Goal: Book appointment/travel/reservation

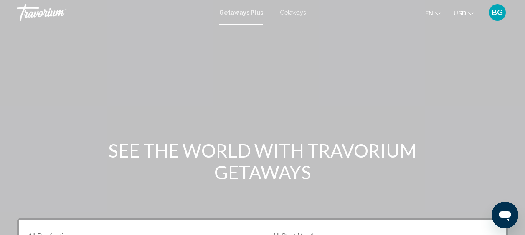
click at [240, 13] on span "Getaways Plus" at bounding box center [241, 12] width 44 height 7
click at [240, 25] on div "Main content" at bounding box center [262, 125] width 525 height 251
click at [238, 18] on div "Getaways Plus Getaways en English Español Français Italiano Português русский U…" at bounding box center [262, 13] width 525 height 18
click at [240, 25] on div "Main content" at bounding box center [262, 125] width 525 height 251
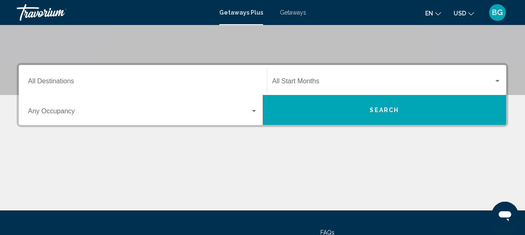
scroll to position [157, 0]
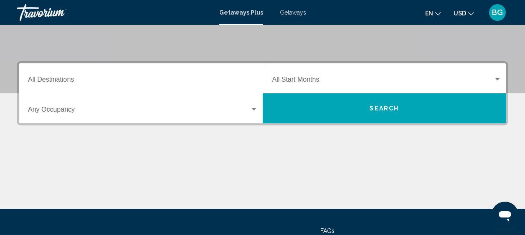
click at [201, 84] on input "Destination All Destinations" at bounding box center [143, 82] width 230 height 8
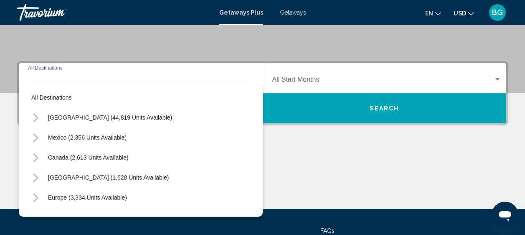
scroll to position [191, 0]
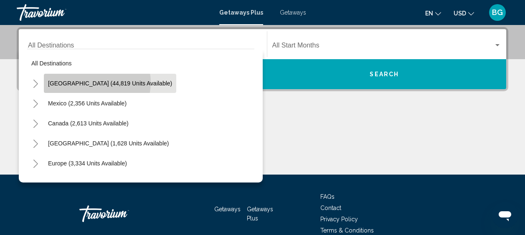
click at [95, 83] on span "[GEOGRAPHIC_DATA] (44,819 units available)" at bounding box center [110, 83] width 124 height 7
type input "**********"
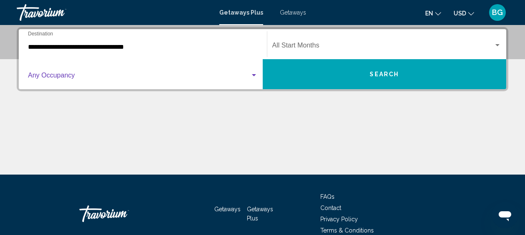
click at [253, 77] on div "Search widget" at bounding box center [254, 75] width 8 height 7
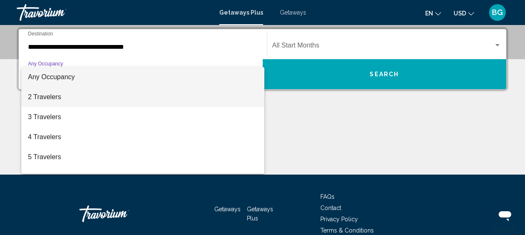
click at [57, 96] on span "2 Travelers" at bounding box center [143, 97] width 230 height 20
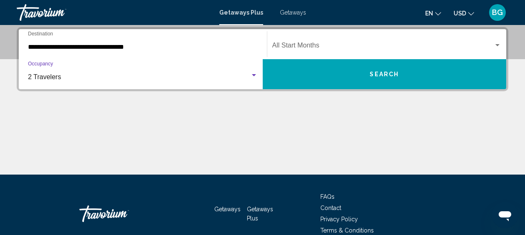
click at [494, 44] on div "Search widget" at bounding box center [498, 45] width 8 height 7
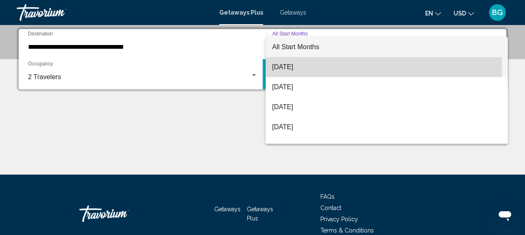
click at [288, 70] on span "[DATE]" at bounding box center [386, 67] width 229 height 20
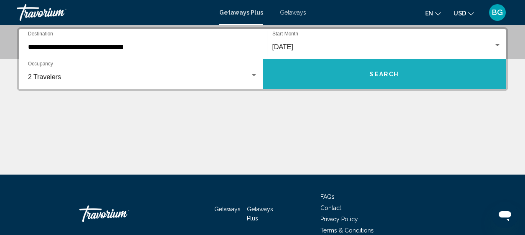
click at [386, 76] on span "Search" at bounding box center [384, 74] width 29 height 7
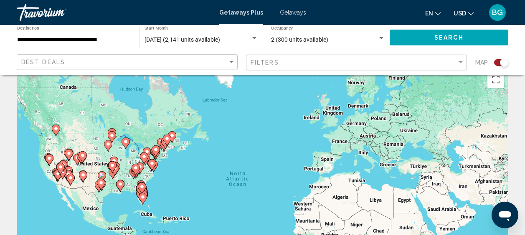
scroll to position [20, 0]
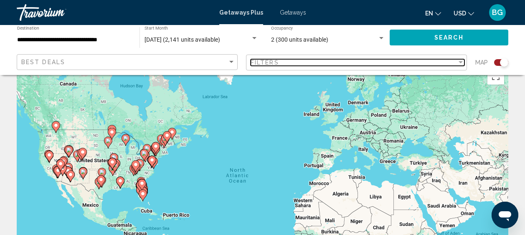
click at [462, 61] on div "Filter" at bounding box center [461, 62] width 8 height 7
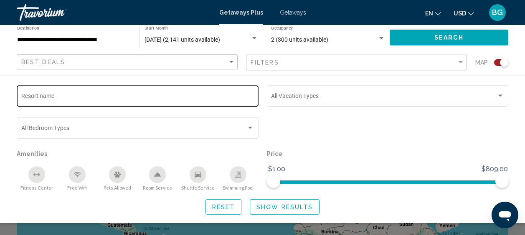
click at [210, 101] on input "Resort name" at bounding box center [137, 97] width 233 height 7
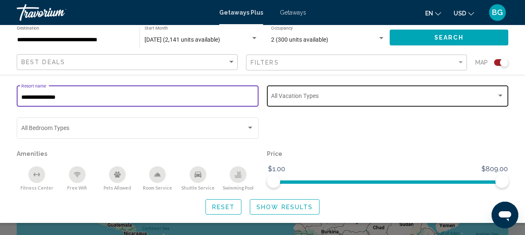
type input "**********"
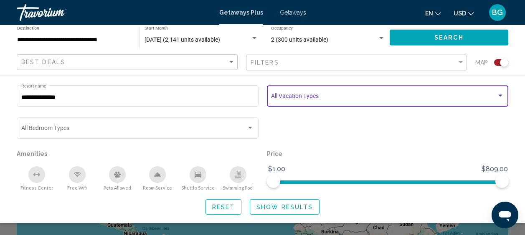
click at [500, 96] on div "Search widget" at bounding box center [500, 96] width 4 height 2
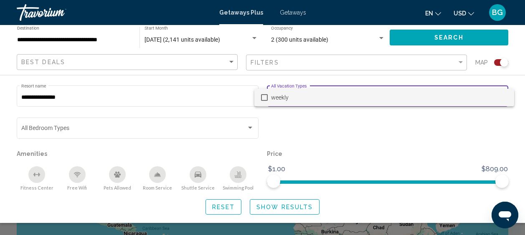
click at [500, 95] on span "weekly" at bounding box center [389, 98] width 236 height 18
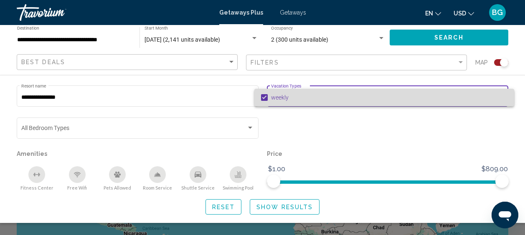
click at [500, 96] on span "weekly" at bounding box center [389, 98] width 236 height 18
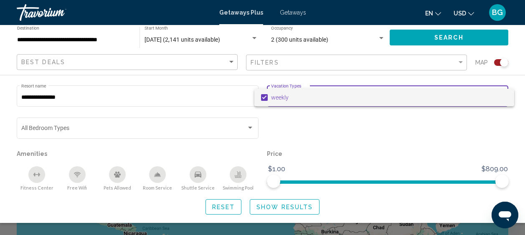
click at [248, 131] on div at bounding box center [262, 117] width 525 height 235
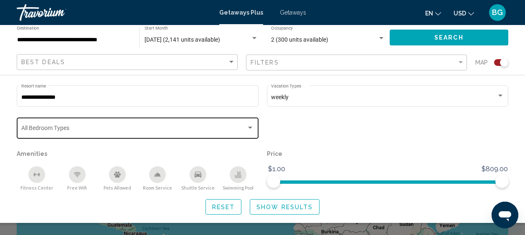
click at [248, 131] on div "Search widget" at bounding box center [250, 128] width 8 height 7
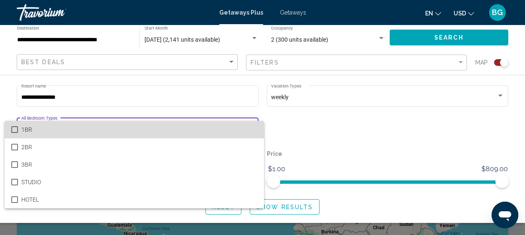
click at [80, 136] on span "1BR" at bounding box center [139, 130] width 236 height 18
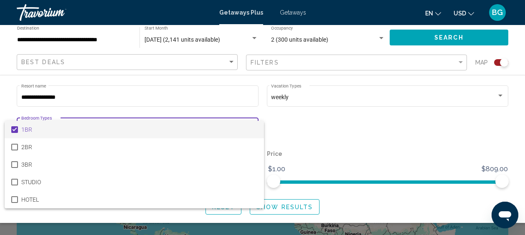
scroll to position [31, 0]
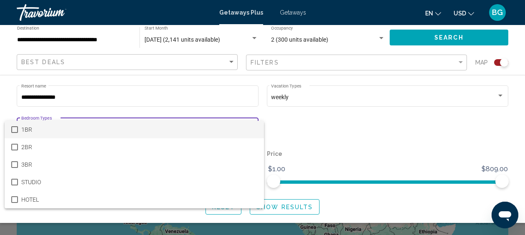
click at [501, 97] on div at bounding box center [262, 117] width 525 height 235
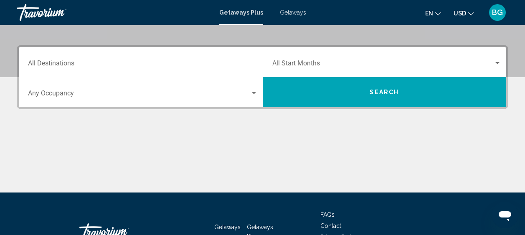
scroll to position [172, 0]
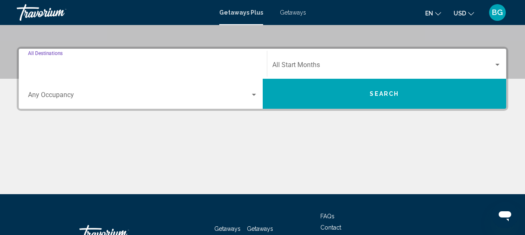
click at [257, 66] on input "Destination All Destinations" at bounding box center [143, 67] width 230 height 8
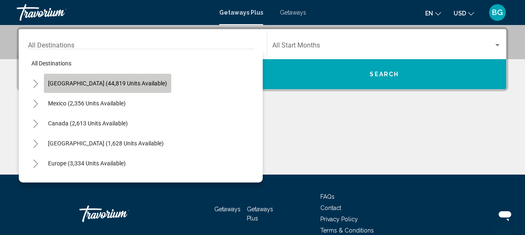
click at [118, 85] on span "[GEOGRAPHIC_DATA] (44,819 units available)" at bounding box center [107, 83] width 119 height 7
type input "**********"
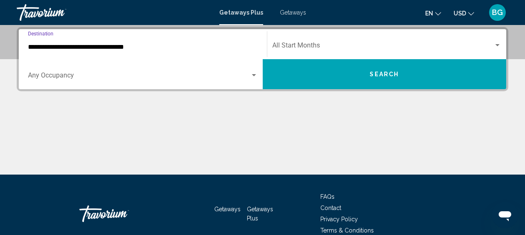
click at [497, 43] on div "Search widget" at bounding box center [498, 45] width 8 height 7
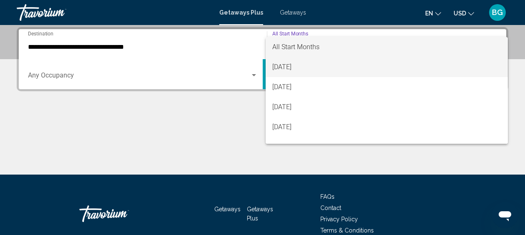
click at [300, 69] on span "[DATE]" at bounding box center [386, 67] width 229 height 20
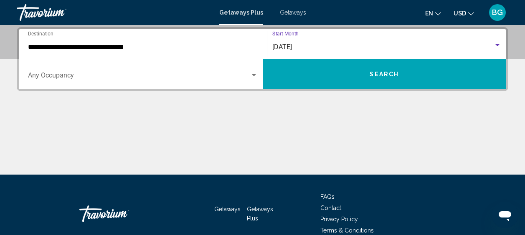
click at [253, 76] on div "Search widget" at bounding box center [254, 75] width 4 height 2
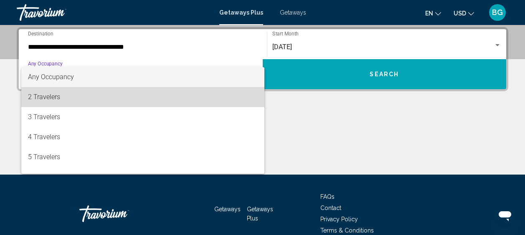
click at [192, 104] on span "2 Travelers" at bounding box center [143, 97] width 230 height 20
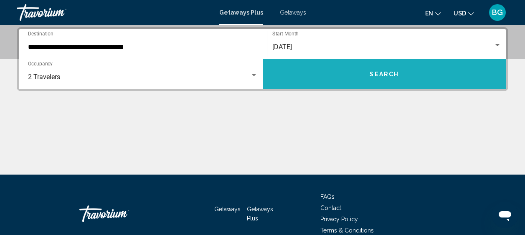
click at [384, 74] on span "Search" at bounding box center [384, 74] width 29 height 7
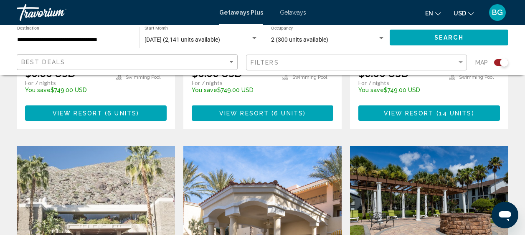
scroll to position [1178, 0]
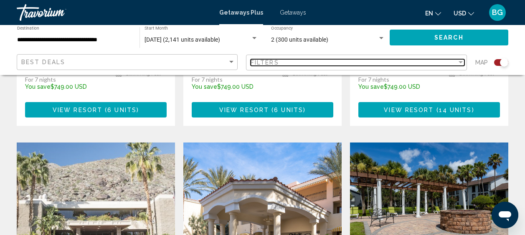
click at [461, 62] on div "Filter" at bounding box center [460, 62] width 4 height 2
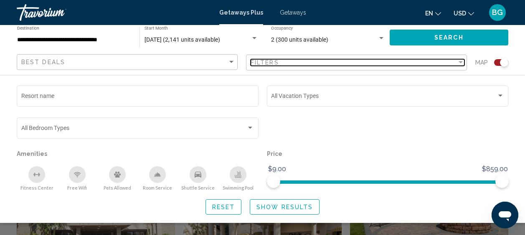
click at [461, 63] on div "Filter" at bounding box center [460, 62] width 4 height 2
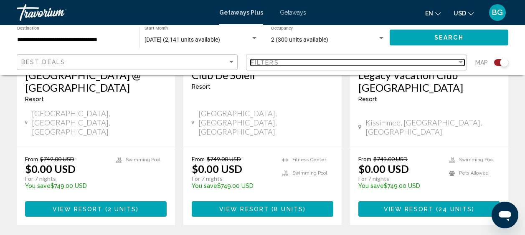
scroll to position [1407, 0]
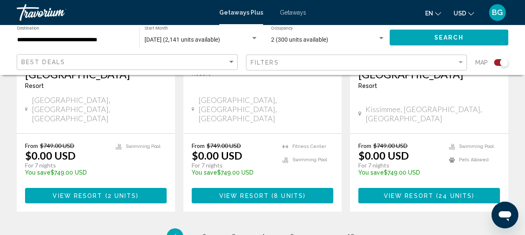
click at [252, 229] on ul "1 / 19 You're on page 1 page 2 page 3 page 4 page 5 page ... page 19" at bounding box center [262, 237] width 491 height 17
click at [207, 230] on link "page 2" at bounding box center [204, 237] width 15 height 15
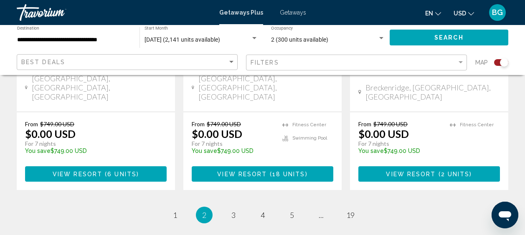
scroll to position [1395, 0]
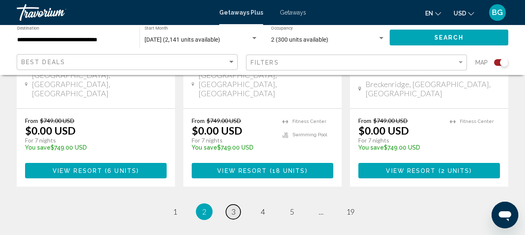
click at [233, 208] on span "3" at bounding box center [233, 212] width 4 height 9
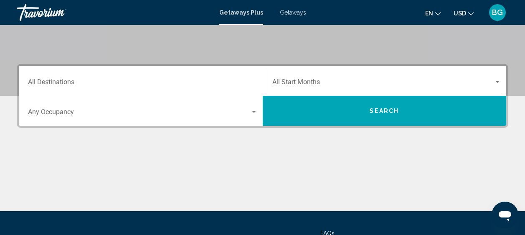
scroll to position [171, 0]
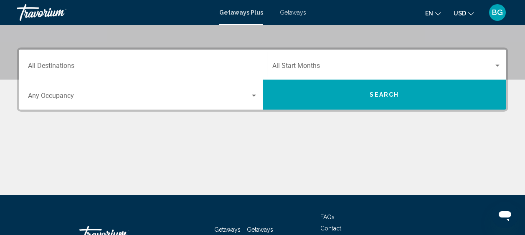
click at [251, 63] on div "Destination All Destinations" at bounding box center [143, 65] width 230 height 26
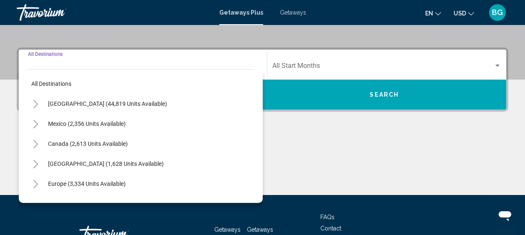
scroll to position [191, 0]
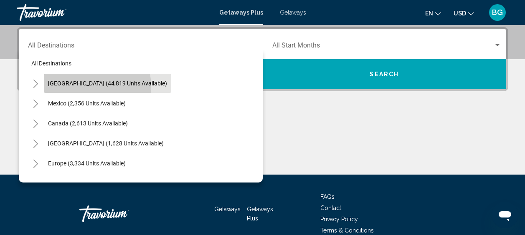
click at [95, 86] on span "[GEOGRAPHIC_DATA] (44,819 units available)" at bounding box center [107, 83] width 119 height 7
type input "**********"
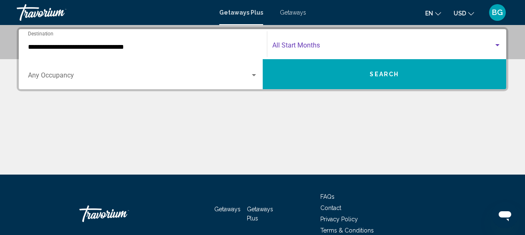
click at [496, 47] on div "Search widget" at bounding box center [498, 45] width 8 height 7
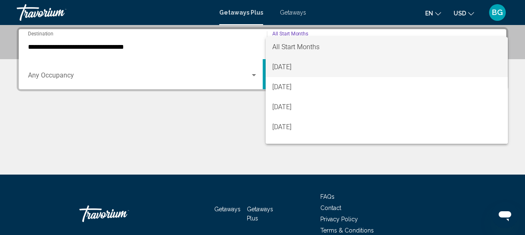
click at [307, 68] on span "[DATE]" at bounding box center [386, 67] width 229 height 20
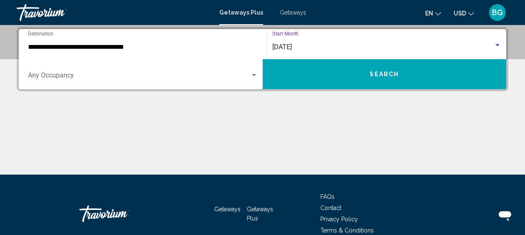
click at [254, 75] on div "Search widget" at bounding box center [254, 75] width 4 height 2
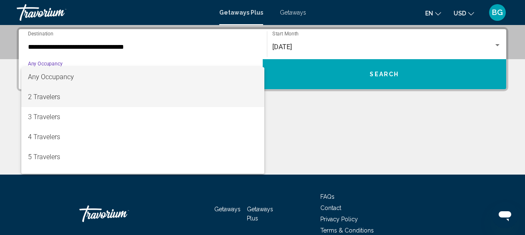
click at [94, 99] on span "2 Travelers" at bounding box center [143, 97] width 230 height 20
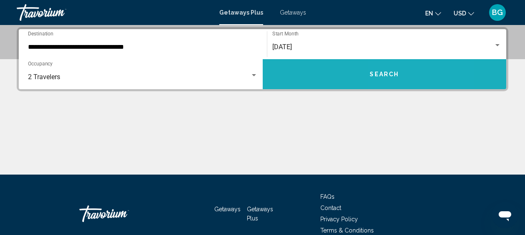
click at [389, 76] on span "Search" at bounding box center [384, 74] width 29 height 7
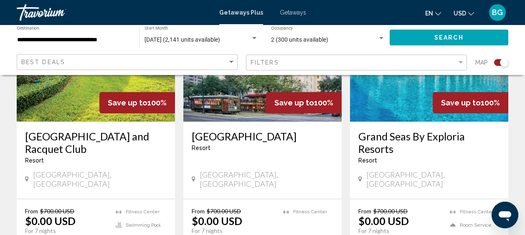
scroll to position [425, 0]
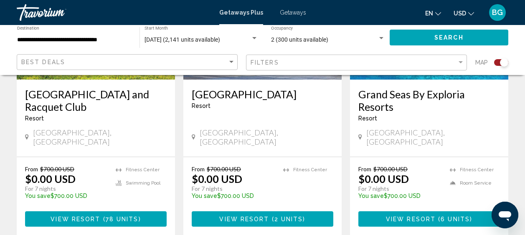
click at [66, 173] on p "$0.00 USD" at bounding box center [50, 179] width 51 height 13
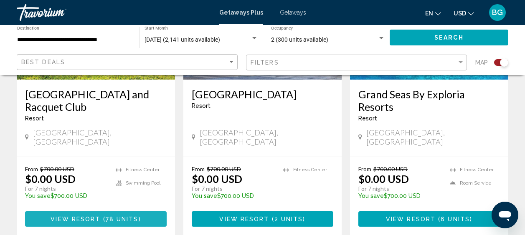
click at [86, 216] on span "View Resort" at bounding box center [76, 219] width 50 height 7
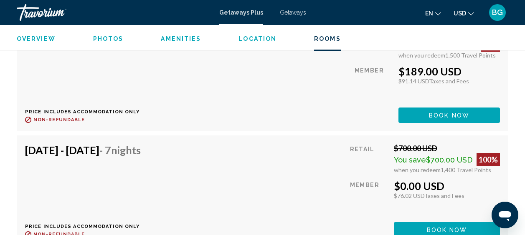
scroll to position [1711, 0]
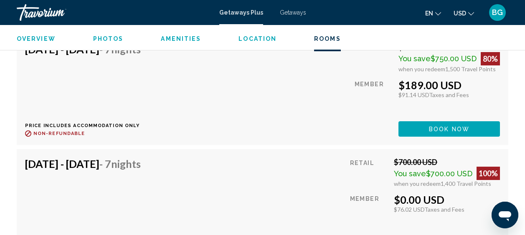
click at [435, 124] on button "Book now" at bounding box center [448, 129] width 101 height 15
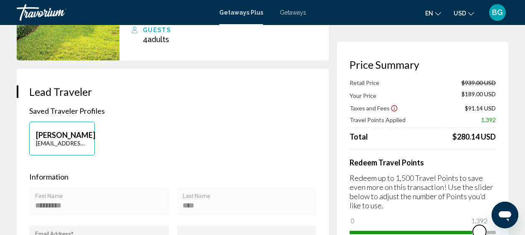
scroll to position [135, 0]
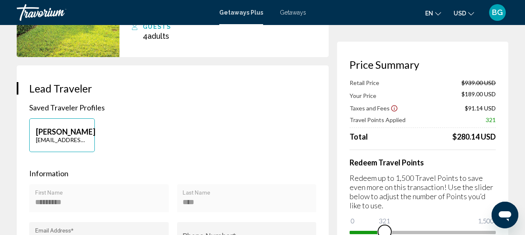
drag, startPoint x: 480, startPoint y: 231, endPoint x: 385, endPoint y: 231, distance: 95.2
click at [385, 231] on ngx-slider "0 1,500 321" at bounding box center [422, 232] width 146 height 2
click at [385, 231] on span "Main content" at bounding box center [384, 231] width 13 height 13
drag, startPoint x: 384, startPoint y: 231, endPoint x: 411, endPoint y: 228, distance: 27.8
click at [411, 228] on span "Main content" at bounding box center [411, 231] width 13 height 13
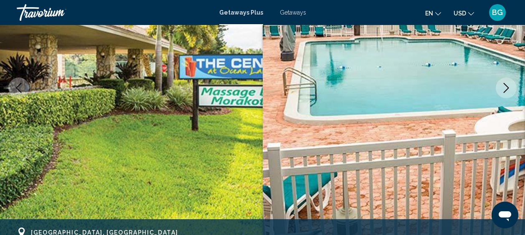
scroll to position [106, 0]
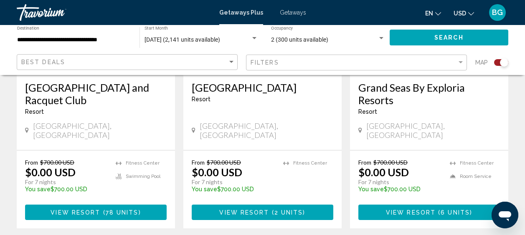
scroll to position [438, 0]
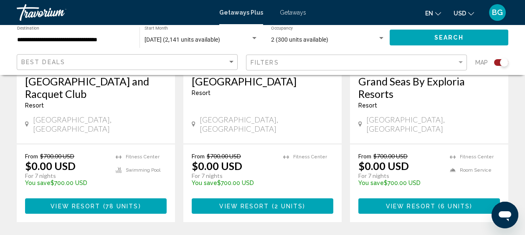
click at [523, 39] on div "**********" at bounding box center [262, 50] width 525 height 50
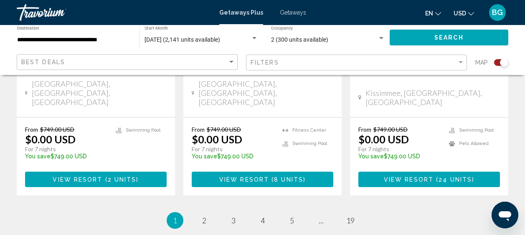
scroll to position [1437, 0]
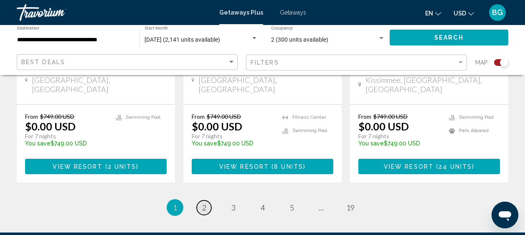
click at [205, 203] on span "2" at bounding box center [204, 207] width 4 height 9
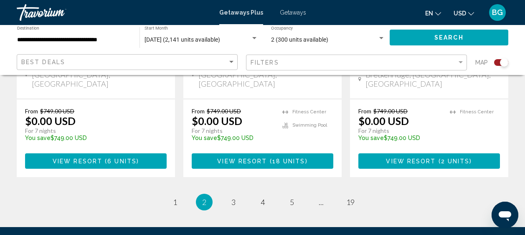
scroll to position [1412, 0]
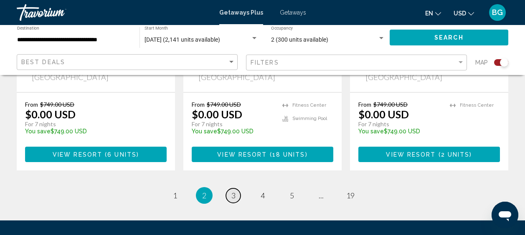
click at [234, 191] on span "3" at bounding box center [233, 195] width 4 height 9
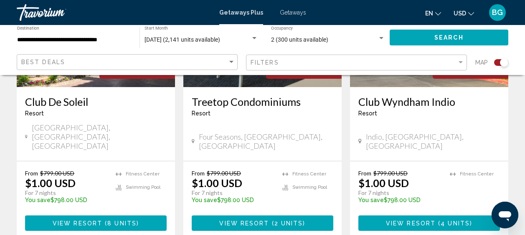
scroll to position [1380, 0]
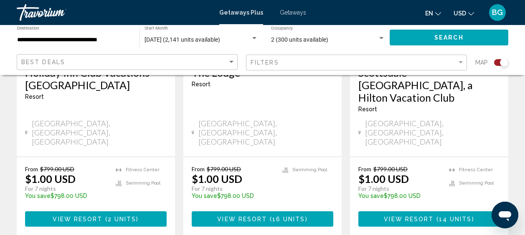
scroll to position [1404, 0]
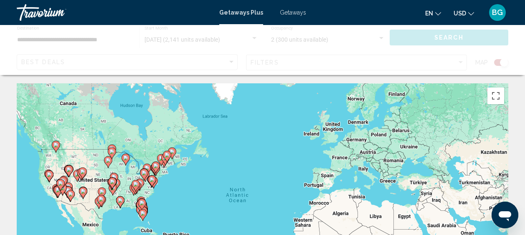
click at [294, 165] on div "To activate drag with keyboard, press Alt + Enter. Once in keyboard drag state,…" at bounding box center [262, 209] width 491 height 251
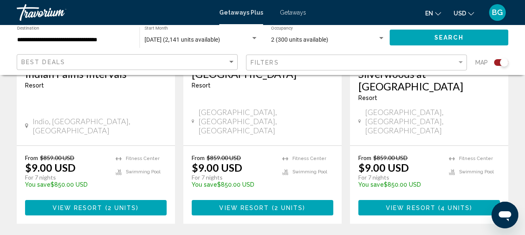
scroll to position [1399, 0]
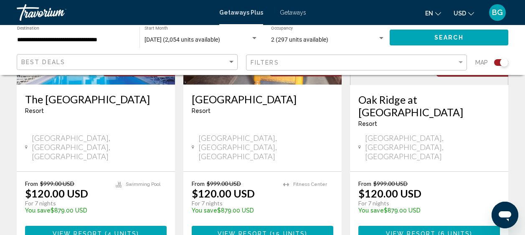
scroll to position [1369, 0]
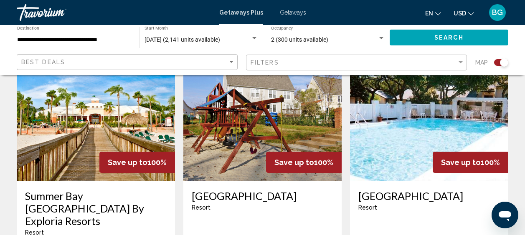
scroll to position [575, 0]
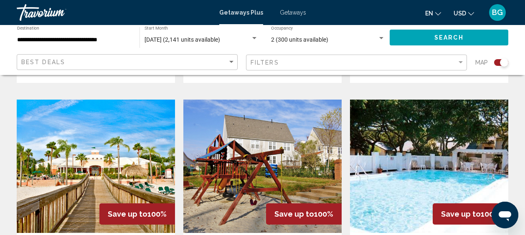
click at [243, 177] on img "Main content" at bounding box center [262, 167] width 158 height 134
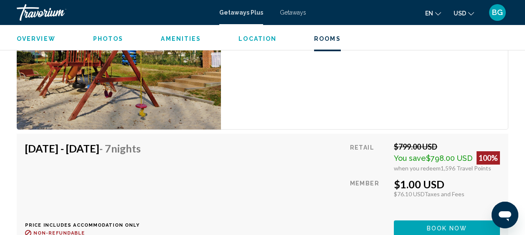
scroll to position [1546, 0]
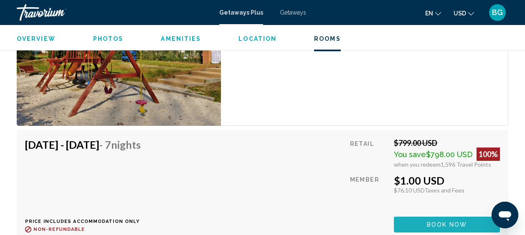
click at [447, 222] on span "Book now" at bounding box center [447, 225] width 41 height 7
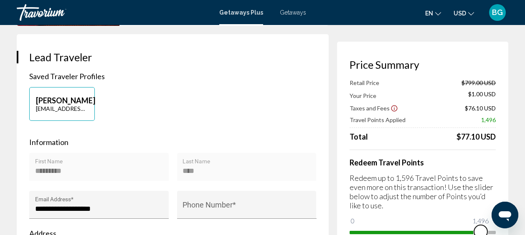
scroll to position [160, 0]
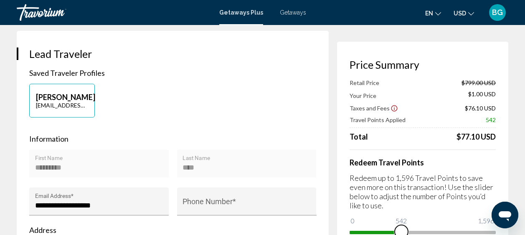
drag, startPoint x: 481, startPoint y: 229, endPoint x: 401, endPoint y: 227, distance: 79.8
click at [401, 231] on ngx-slider "0 1,596 542" at bounding box center [422, 232] width 146 height 2
drag, startPoint x: 400, startPoint y: 232, endPoint x: 406, endPoint y: 233, distance: 5.9
click at [406, 233] on span "Main content" at bounding box center [406, 231] width 13 height 13
drag, startPoint x: 407, startPoint y: 233, endPoint x: 419, endPoint y: 235, distance: 12.3
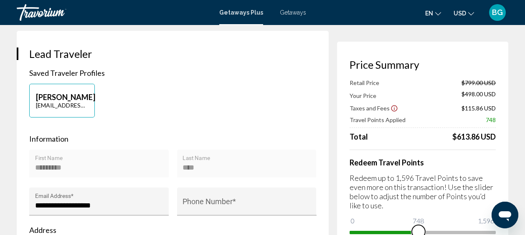
click at [419, 235] on span "Main content" at bounding box center [418, 231] width 13 height 13
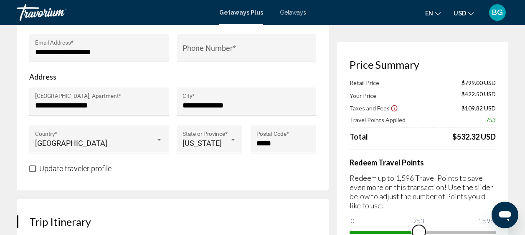
scroll to position [317, 0]
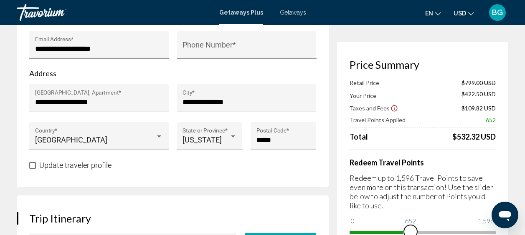
drag, startPoint x: 416, startPoint y: 234, endPoint x: 410, endPoint y: 233, distance: 5.6
click at [410, 233] on span "Main content" at bounding box center [410, 231] width 13 height 13
click at [497, 61] on div "Price Summary Retail Price $799.00 USD Your Price $473.00 USD Taxes and Fees $1…" at bounding box center [422, 149] width 171 height 214
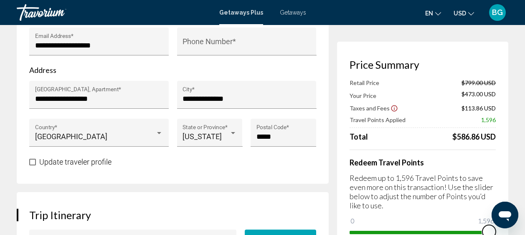
drag, startPoint x: 390, startPoint y: 234, endPoint x: 532, endPoint y: 222, distance: 142.9
drag, startPoint x: 487, startPoint y: 231, endPoint x: 457, endPoint y: 230, distance: 30.1
click at [457, 230] on span "Main content" at bounding box center [457, 231] width 13 height 13
click at [451, 231] on span "Main content" at bounding box center [450, 231] width 13 height 13
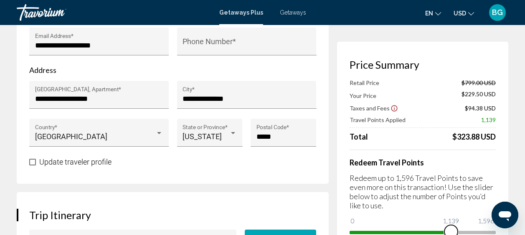
scroll to position [0, 0]
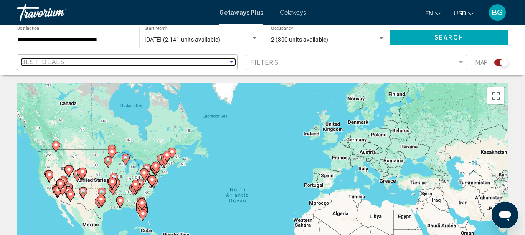
click at [232, 64] on div "Sort by" at bounding box center [232, 62] width 8 height 7
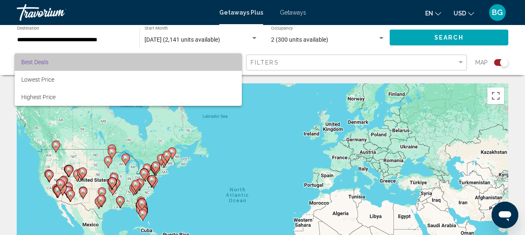
click at [232, 64] on span "Best Deals" at bounding box center [128, 62] width 214 height 18
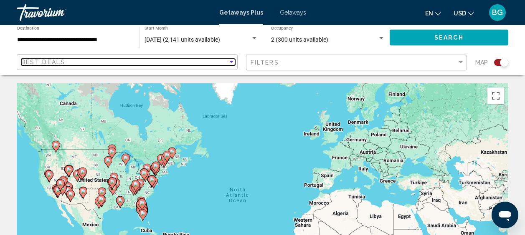
click at [233, 63] on div "Sort by" at bounding box center [231, 62] width 4 height 2
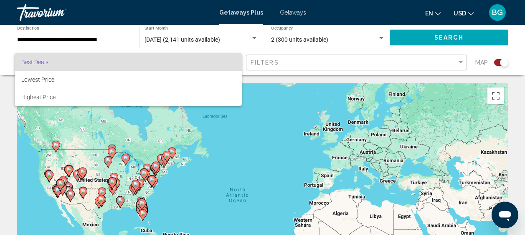
click at [233, 63] on span "Best Deals" at bounding box center [128, 62] width 214 height 18
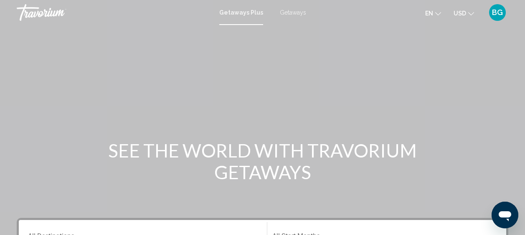
click at [288, 14] on span "Getaways" at bounding box center [293, 12] width 26 height 7
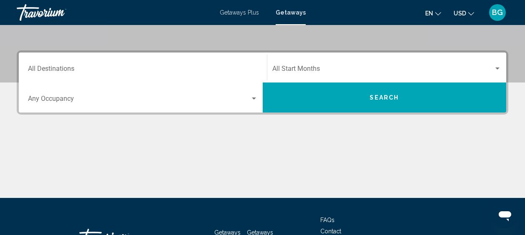
scroll to position [169, 0]
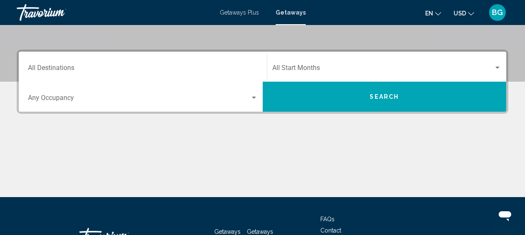
click at [260, 71] on div "Destination All Destinations" at bounding box center [143, 67] width 240 height 26
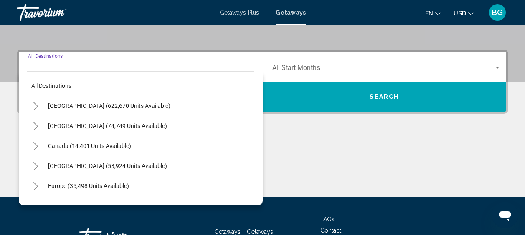
scroll to position [191, 0]
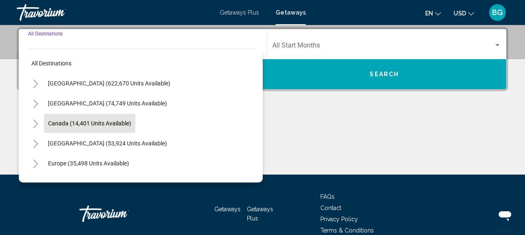
click at [113, 127] on span "Canada (14,401 units available)" at bounding box center [89, 123] width 83 height 7
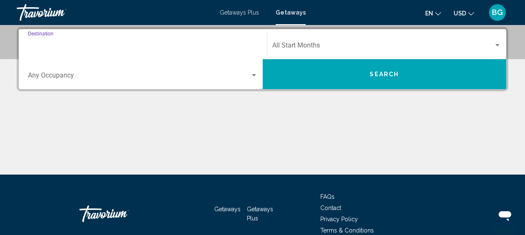
type input "**********"
click at [250, 77] on div "Search widget" at bounding box center [254, 75] width 8 height 7
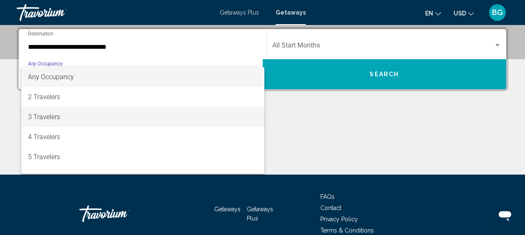
click at [81, 117] on span "3 Travelers" at bounding box center [143, 117] width 230 height 20
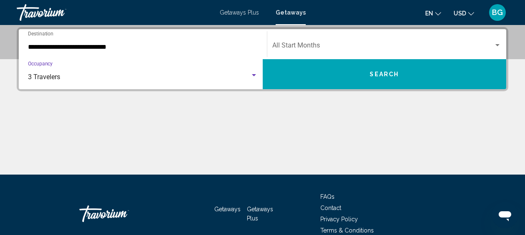
click at [494, 43] on div "Search widget" at bounding box center [498, 45] width 8 height 7
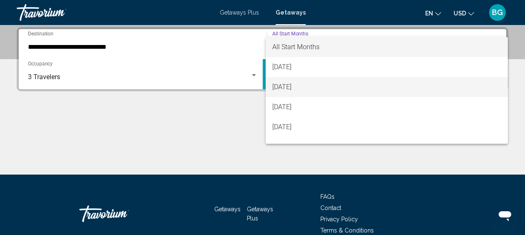
click at [312, 89] on span "[DATE]" at bounding box center [386, 87] width 229 height 20
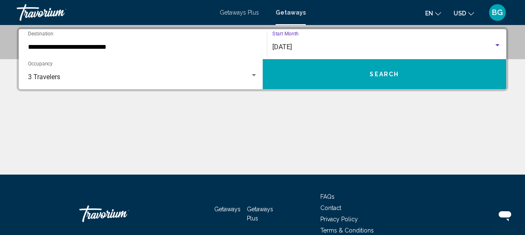
click at [378, 77] on span "Search" at bounding box center [384, 74] width 29 height 7
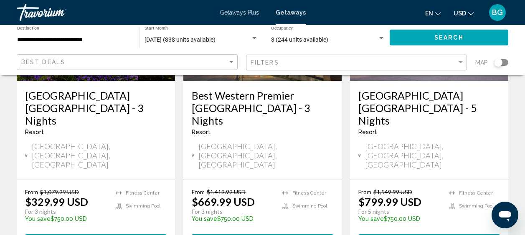
scroll to position [473, 0]
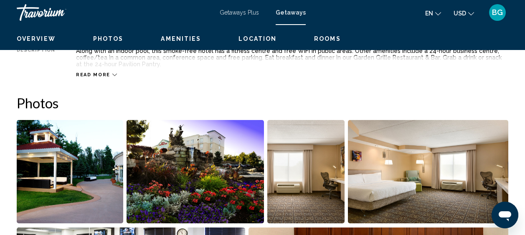
scroll to position [106, 0]
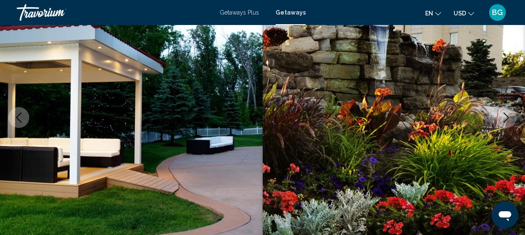
click at [506, 119] on icon "Next image" at bounding box center [506, 118] width 10 height 10
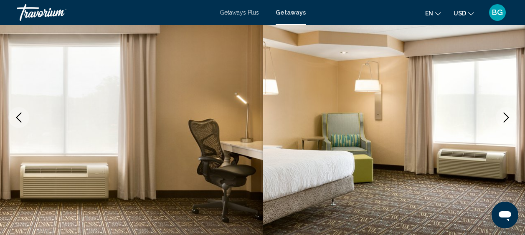
click at [506, 119] on icon "Next image" at bounding box center [506, 118] width 10 height 10
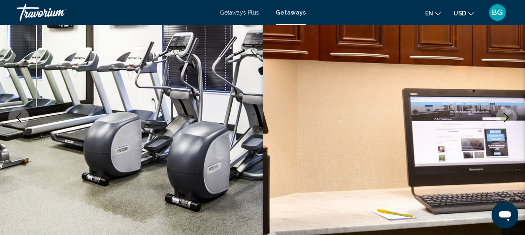
click at [506, 119] on icon "Next image" at bounding box center [506, 118] width 10 height 10
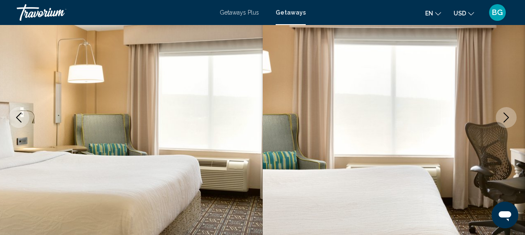
click at [506, 119] on icon "Next image" at bounding box center [506, 118] width 10 height 10
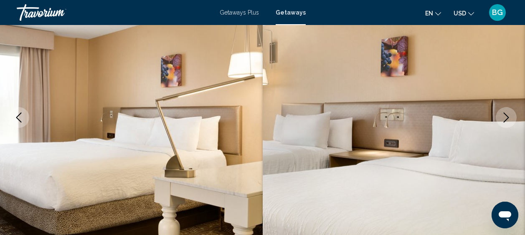
click at [506, 119] on icon "Next image" at bounding box center [506, 118] width 10 height 10
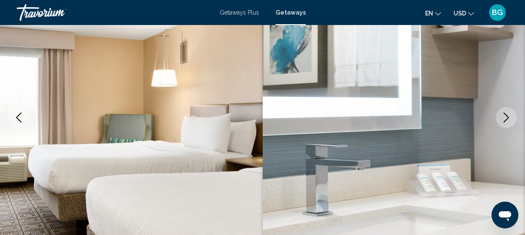
click at [506, 119] on icon "Next image" at bounding box center [506, 118] width 10 height 10
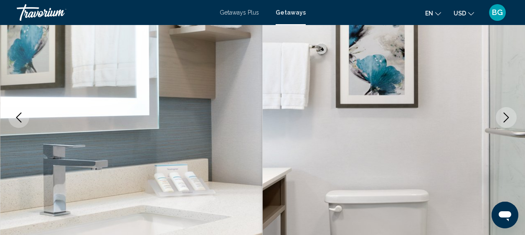
click at [506, 119] on icon "Next image" at bounding box center [506, 118] width 10 height 10
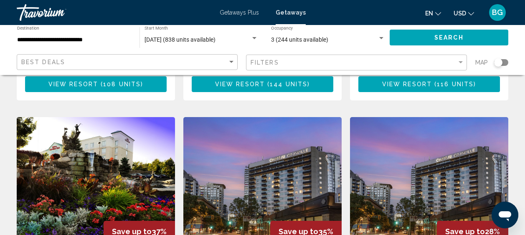
scroll to position [663, 0]
